Goal: Task Accomplishment & Management: Manage account settings

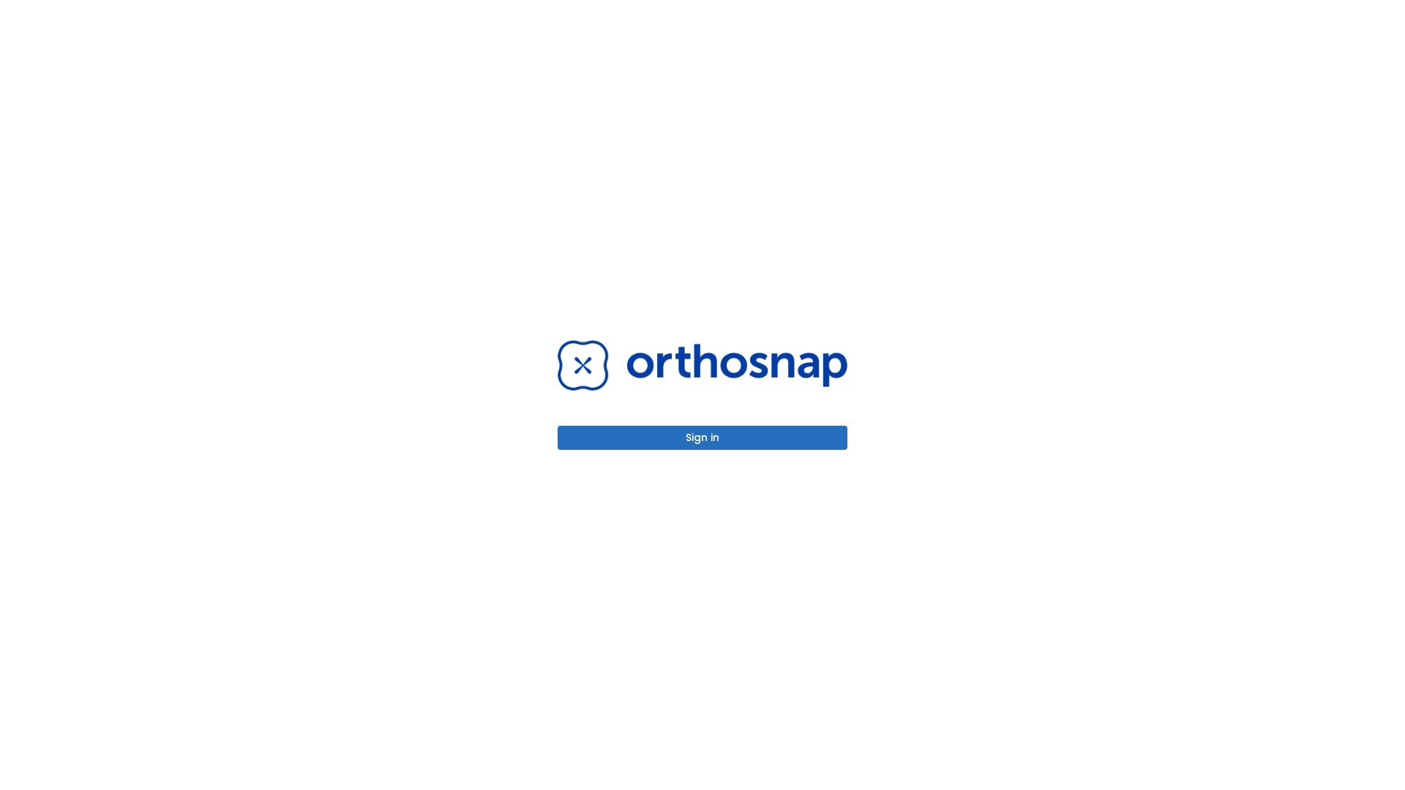
click at [702, 437] on button "Sign in" at bounding box center [702, 438] width 290 height 24
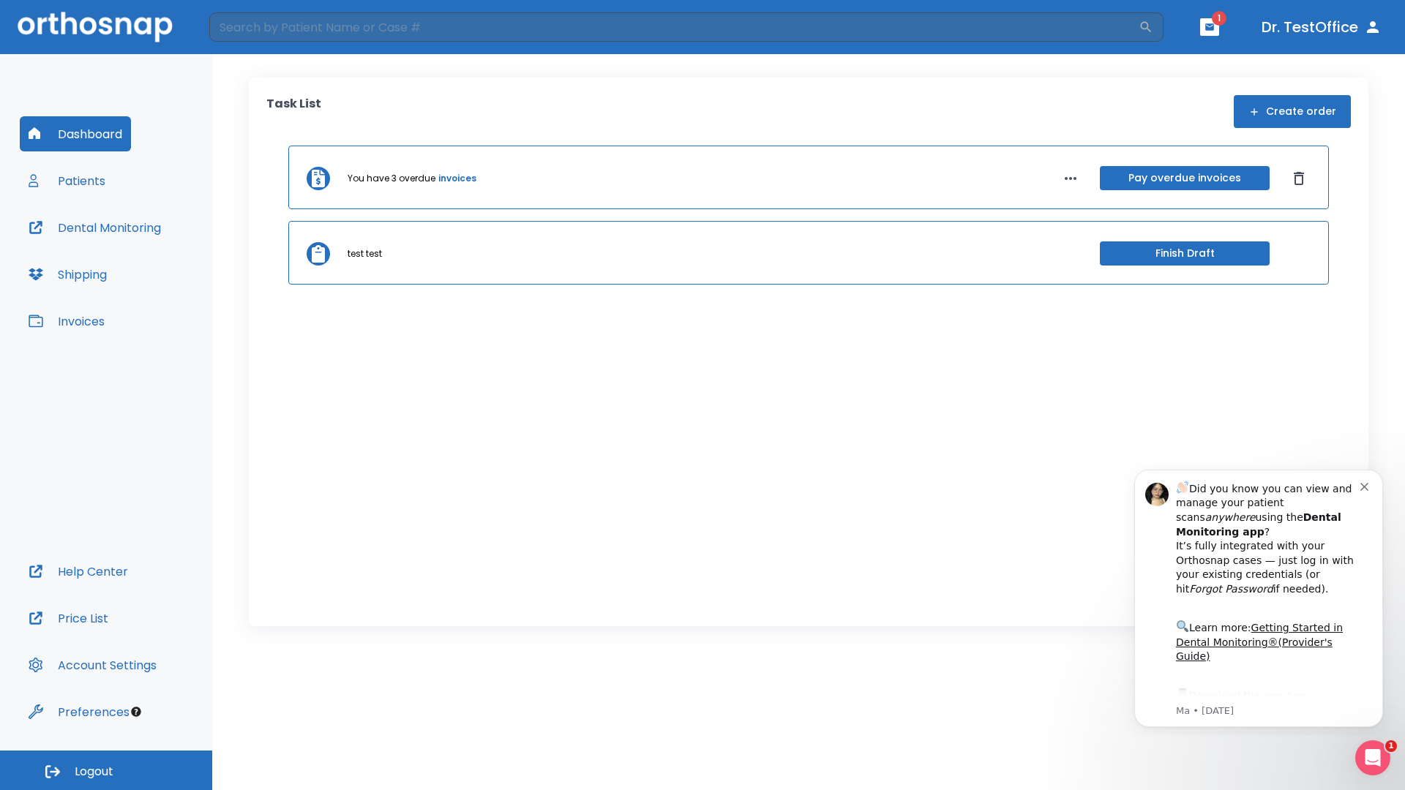
click at [106, 770] on span "Logout" at bounding box center [94, 772] width 39 height 16
